Goal: Information Seeking & Learning: Check status

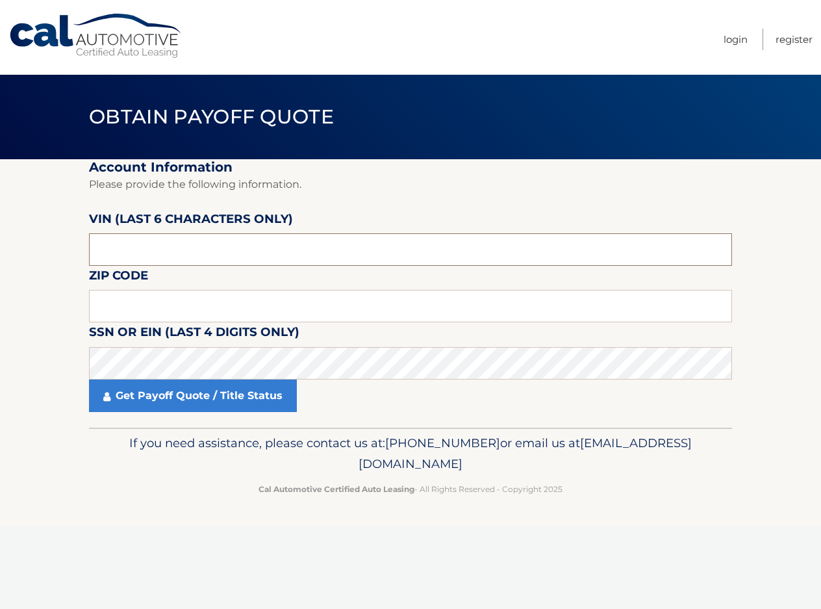
click at [156, 251] on input "text" at bounding box center [410, 249] width 643 height 32
click at [142, 251] on input "text" at bounding box center [410, 249] width 643 height 32
type input "201777"
click at [131, 290] on input "text" at bounding box center [410, 306] width 643 height 32
type input "18947"
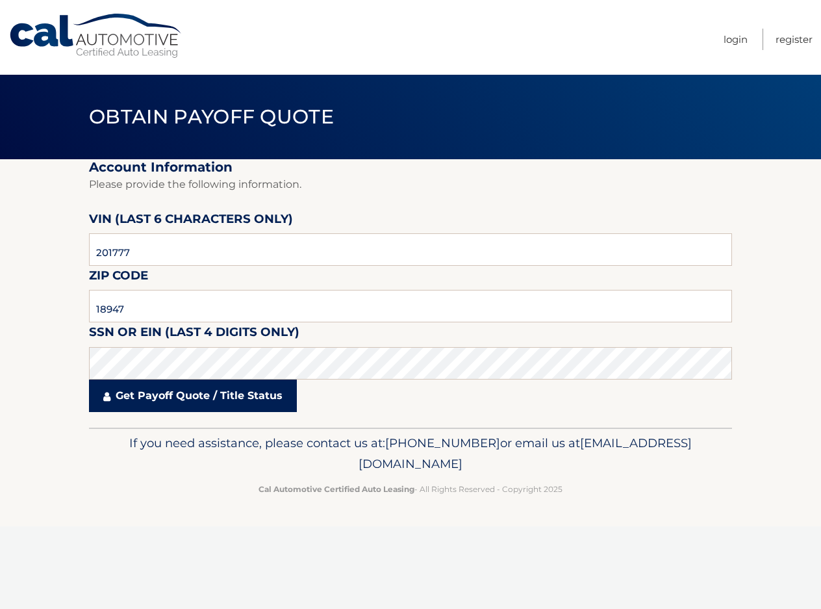
click at [160, 391] on link "Get Payoff Quote / Title Status" at bounding box center [193, 395] width 208 height 32
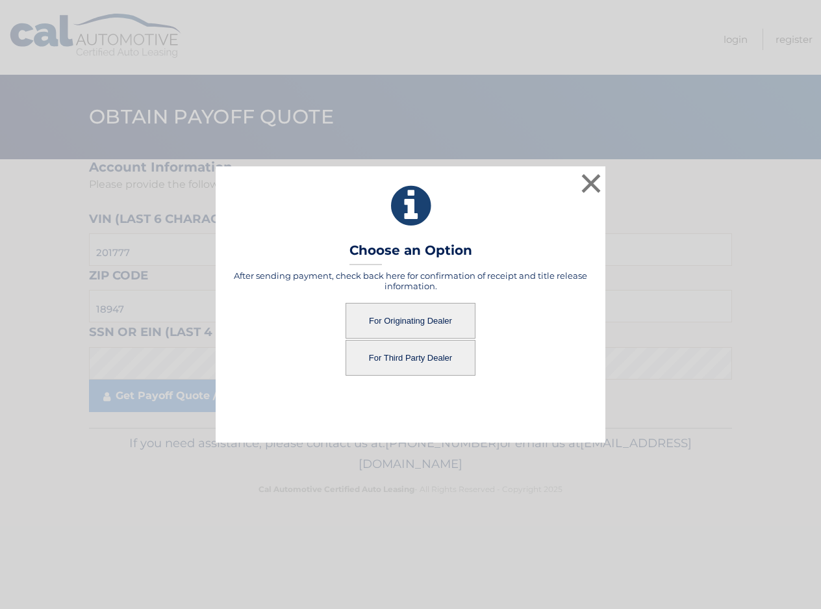
click at [401, 319] on button "For Originating Dealer" at bounding box center [410, 321] width 130 height 36
click at [453, 324] on button "For Originating Dealer" at bounding box center [410, 321] width 130 height 36
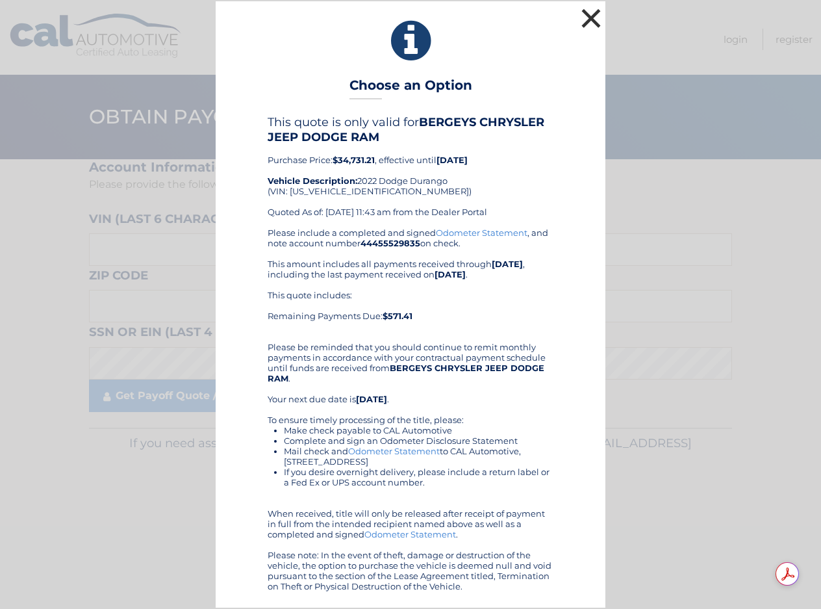
click at [581, 15] on button "×" at bounding box center [591, 18] width 26 height 26
